Goal: Transaction & Acquisition: Subscribe to service/newsletter

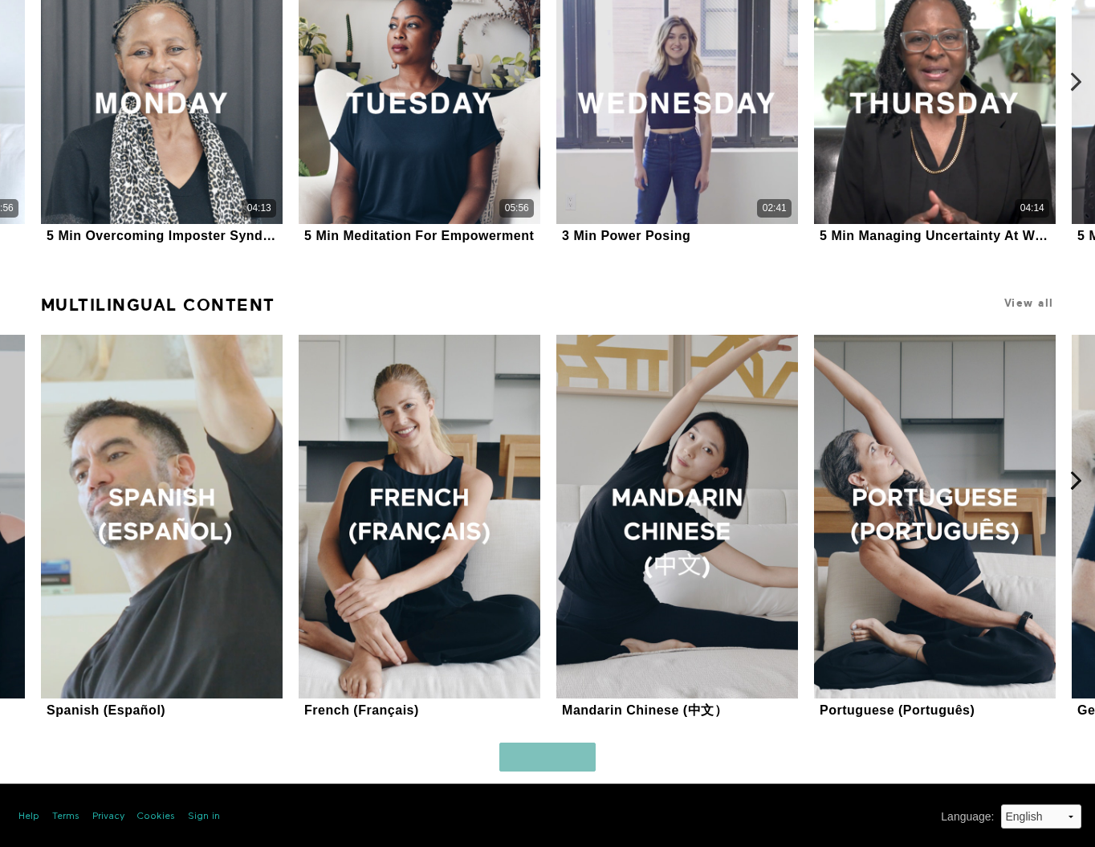
scroll to position [1024, 0]
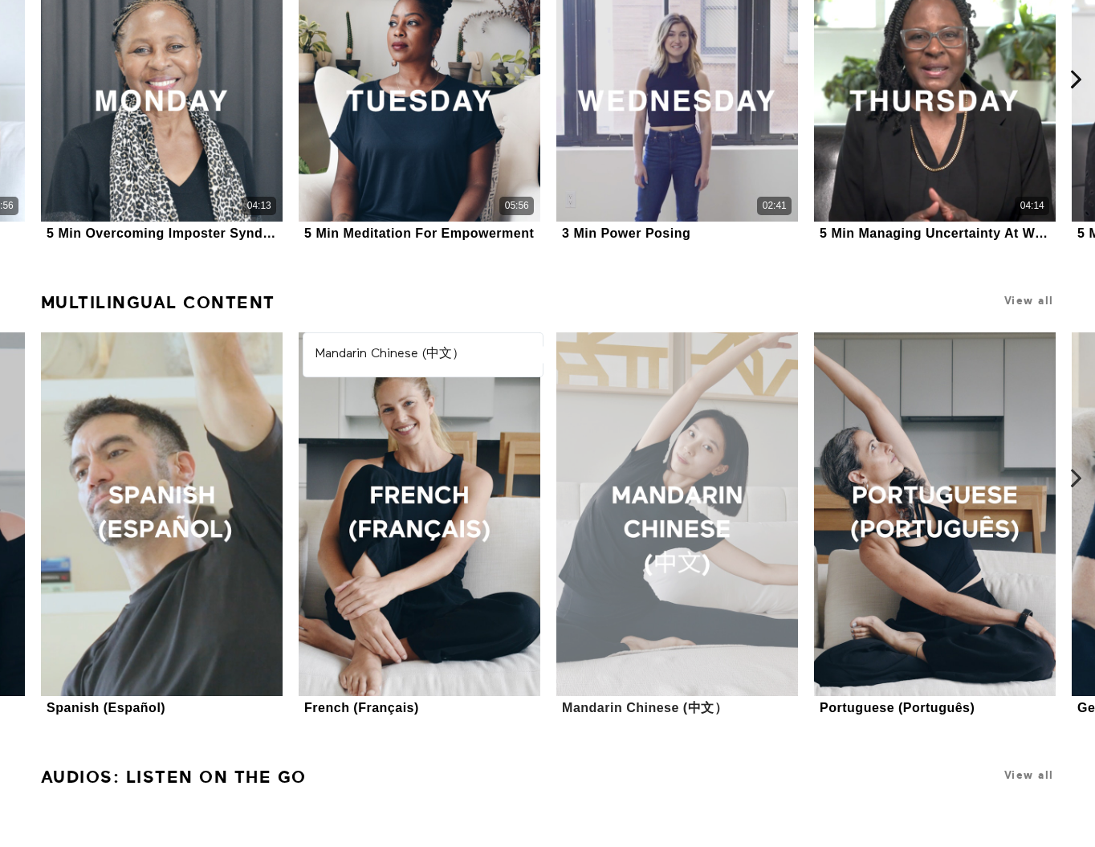
click at [671, 487] on div at bounding box center [678, 514] width 243 height 364
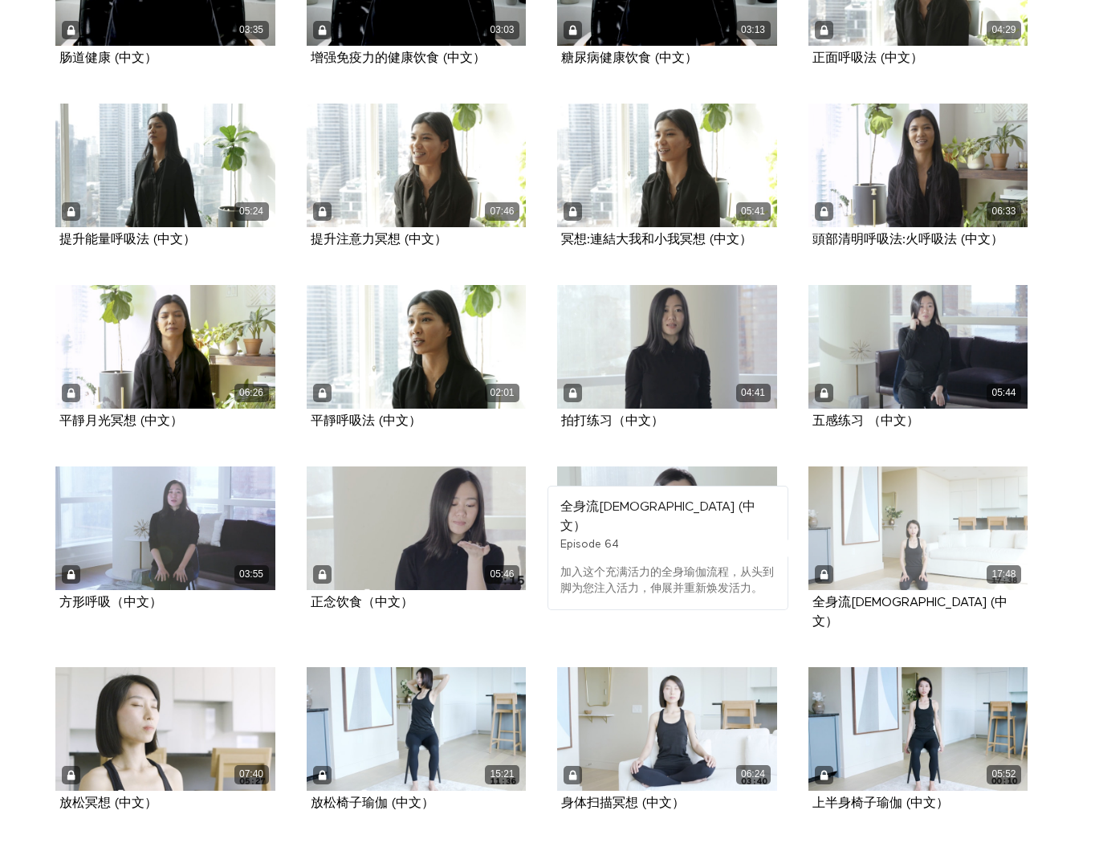
scroll to position [2912, 0]
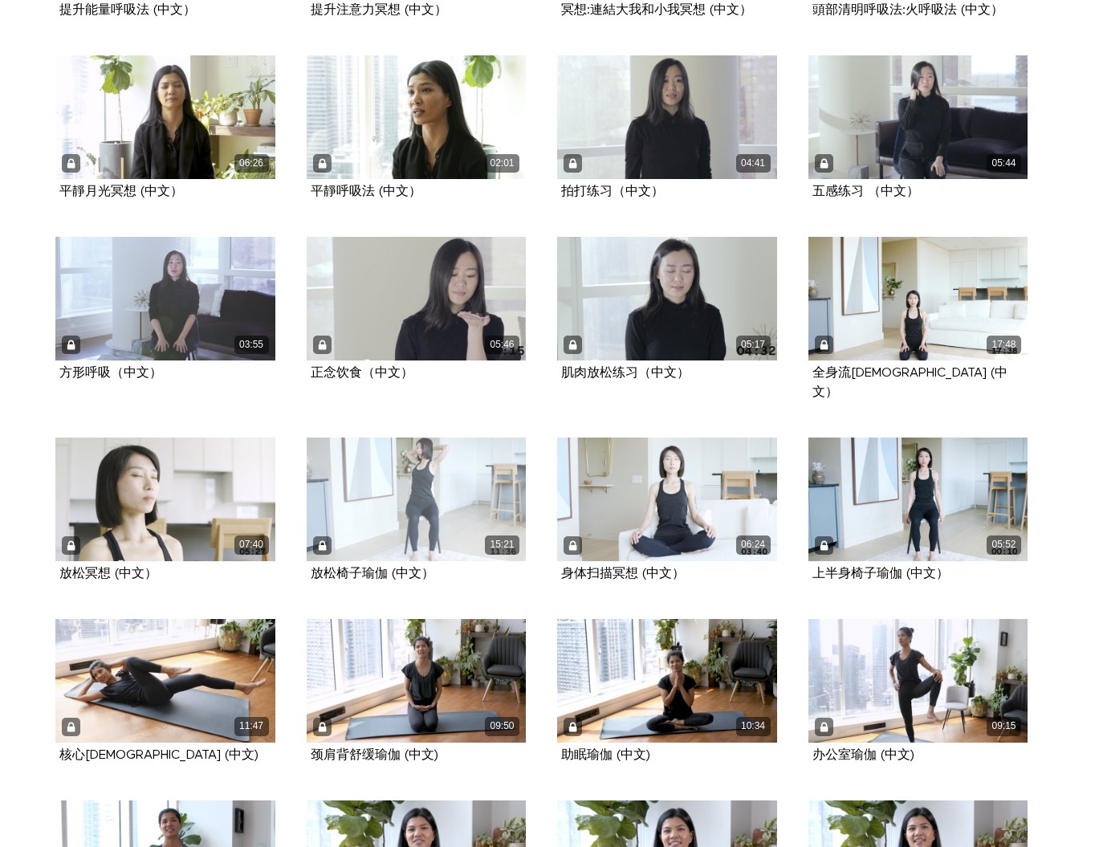
click at [424, 448] on div "15:21" at bounding box center [417, 500] width 220 height 124
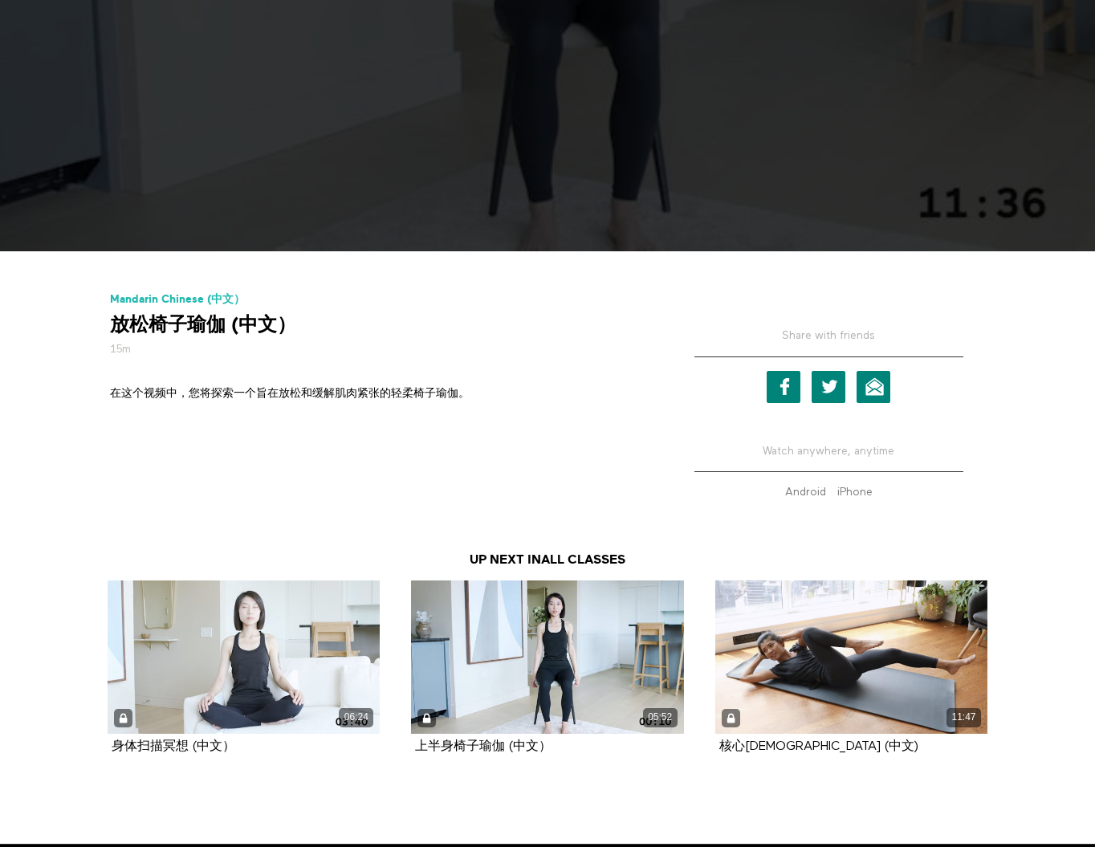
scroll to position [476, 0]
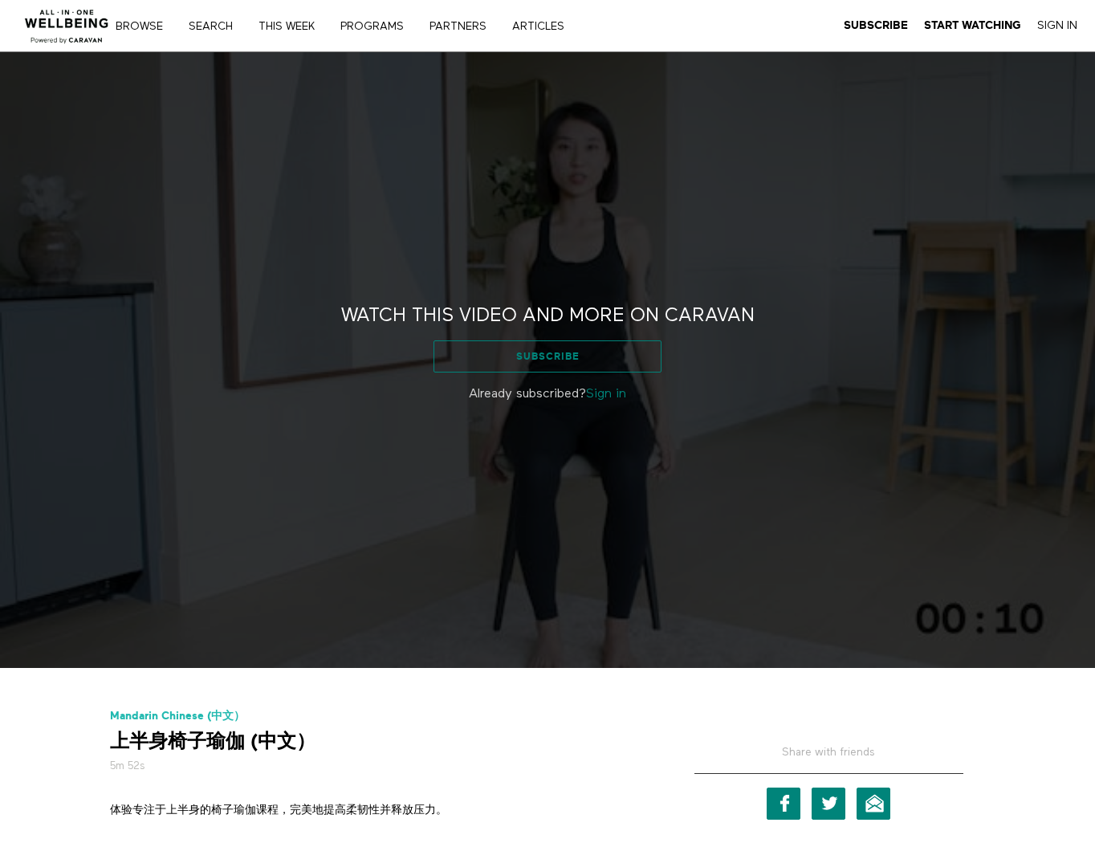
click at [590, 353] on link "Subscribe" at bounding box center [547, 357] width 227 height 32
